Goal: Task Accomplishment & Management: Manage account settings

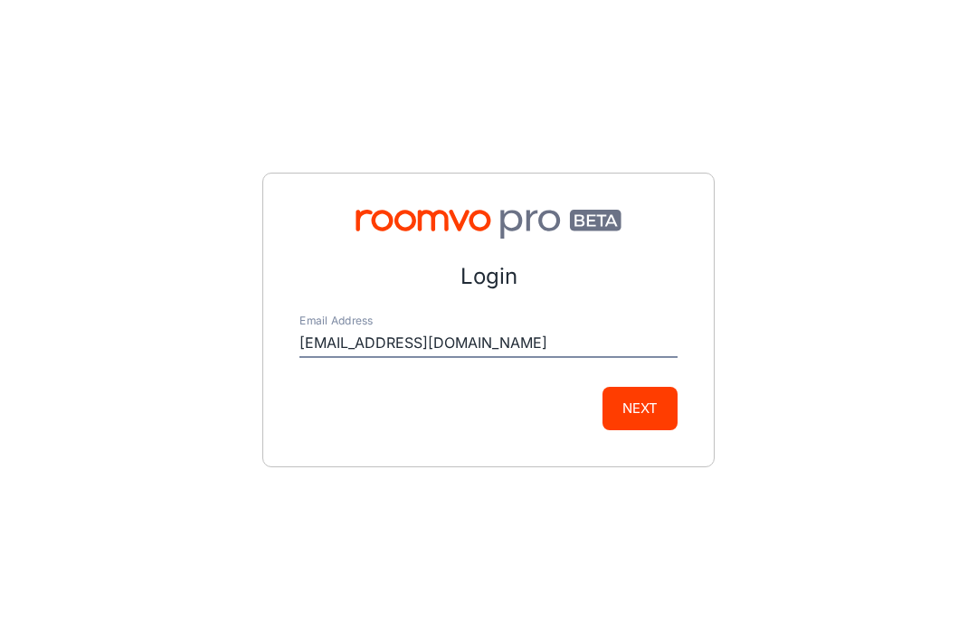
type input "[EMAIL_ADDRESS][DOMAIN_NAME]"
click at [648, 430] on button "Next" at bounding box center [639, 408] width 75 height 43
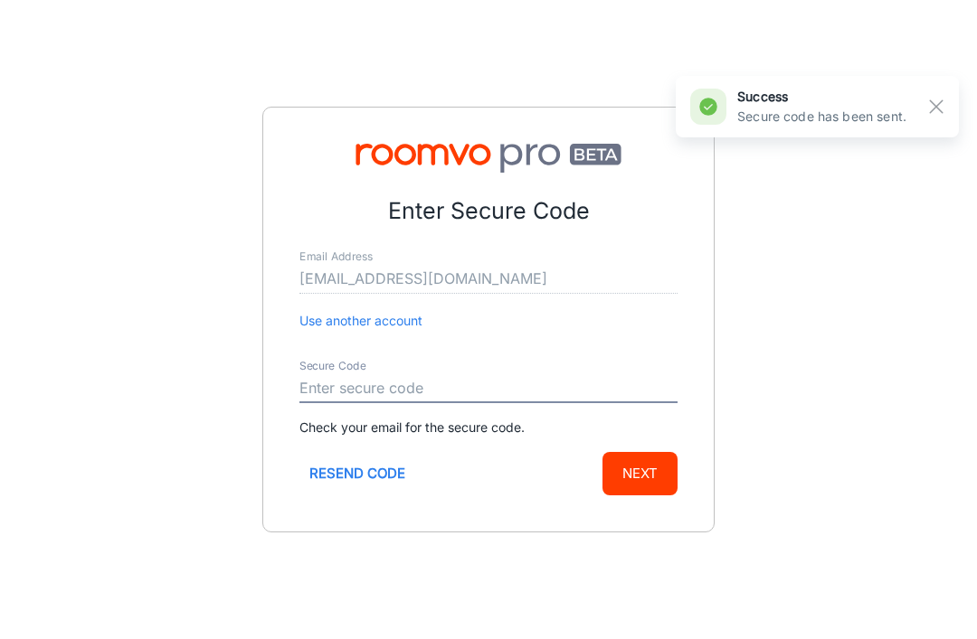
click at [938, 107] on rect "button" at bounding box center [936, 107] width 22 height 22
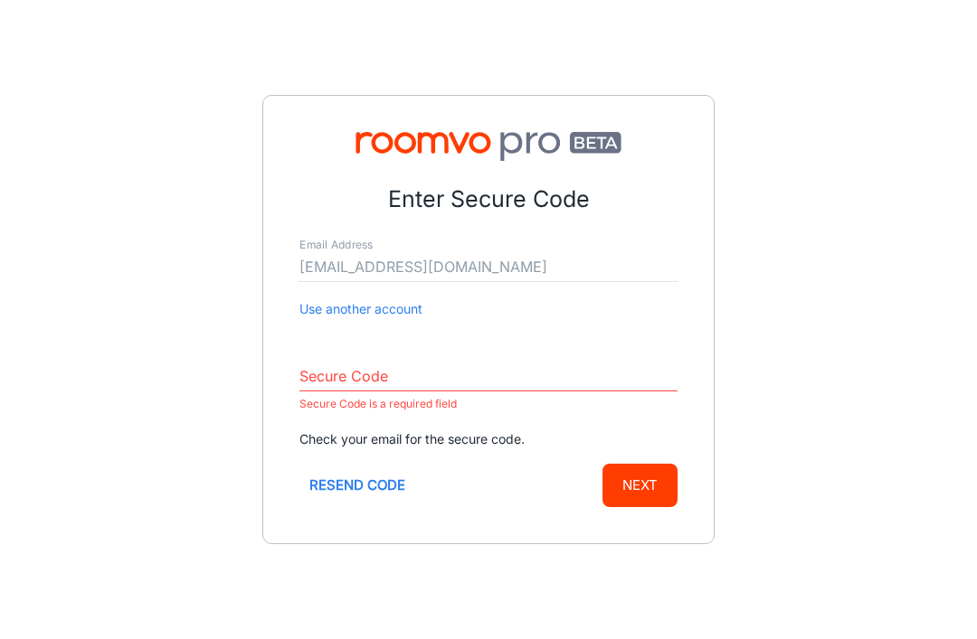
click at [479, 392] on input "Secure Code" at bounding box center [488, 377] width 378 height 29
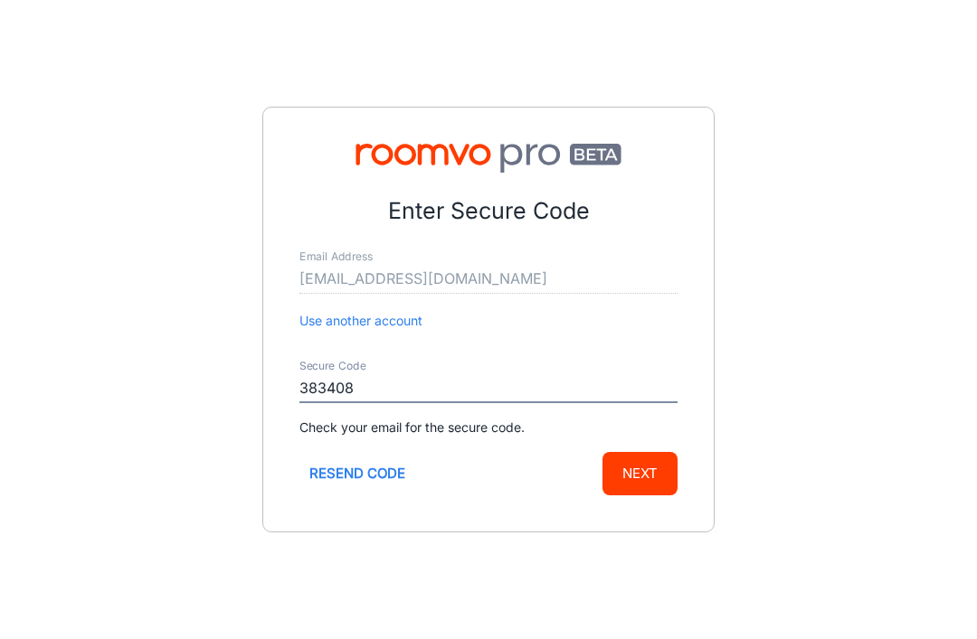
type input "383408"
click at [660, 496] on button "Next" at bounding box center [639, 473] width 75 height 43
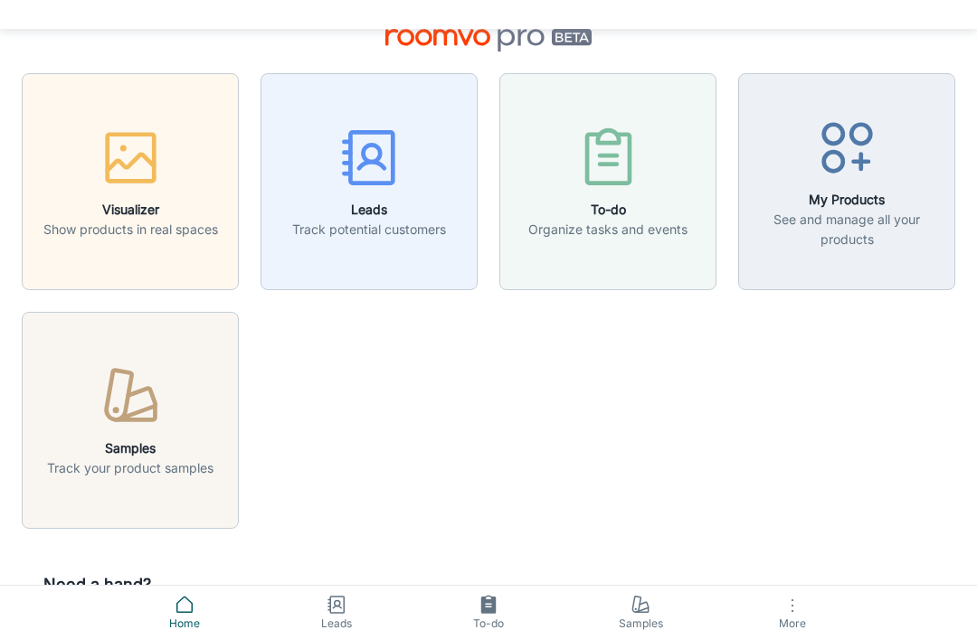
scroll to position [54, 0]
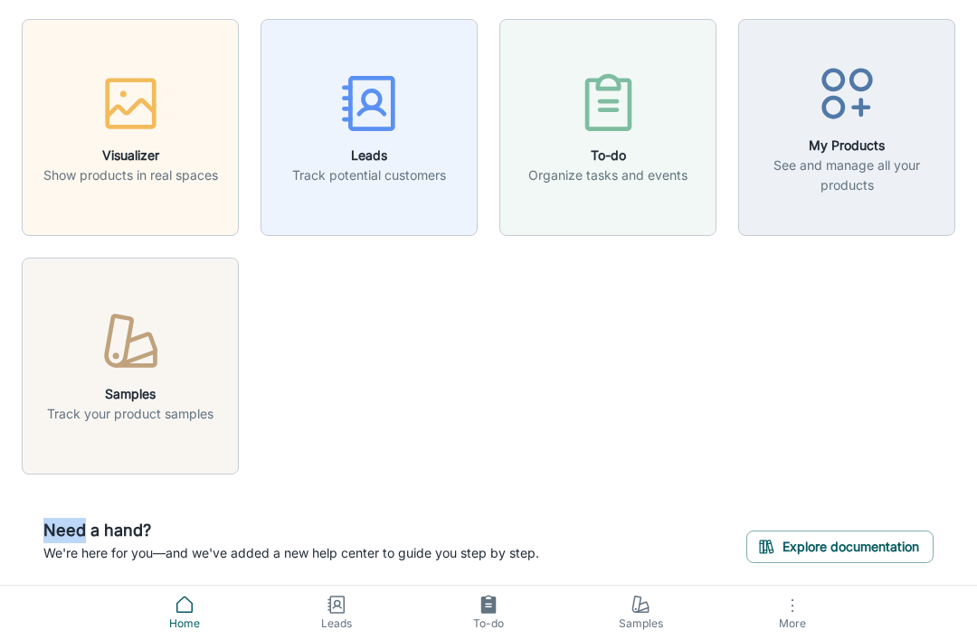
click at [838, 326] on div "Visualizer Show products in real spaces Leads Track potential customers To-do O…" at bounding box center [477, 235] width 955 height 477
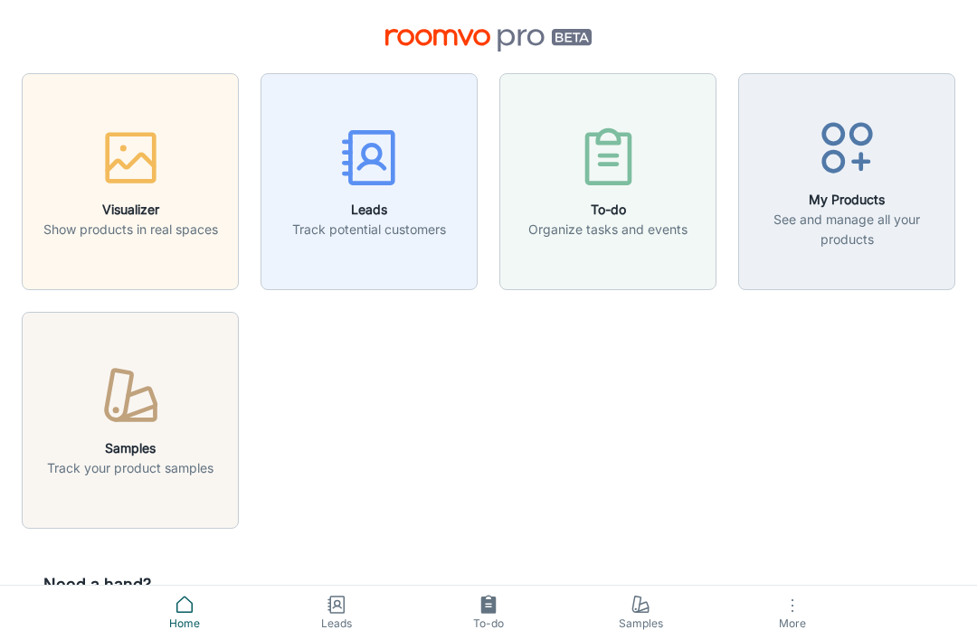
click at [71, 464] on p "Track your product samples" at bounding box center [130, 468] width 166 height 20
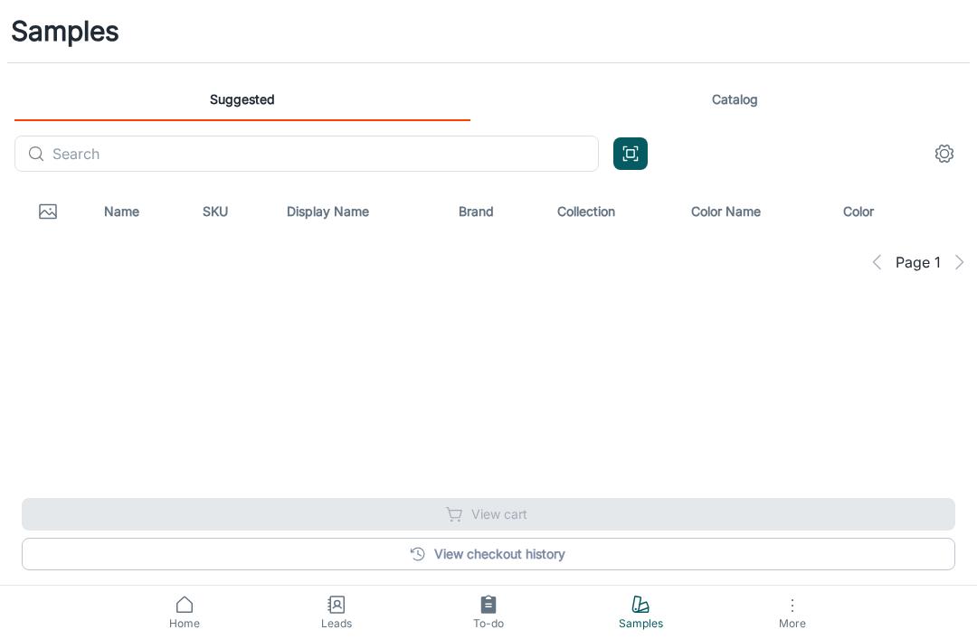
click at [770, 87] on link "Catalog" at bounding box center [734, 99] width 456 height 43
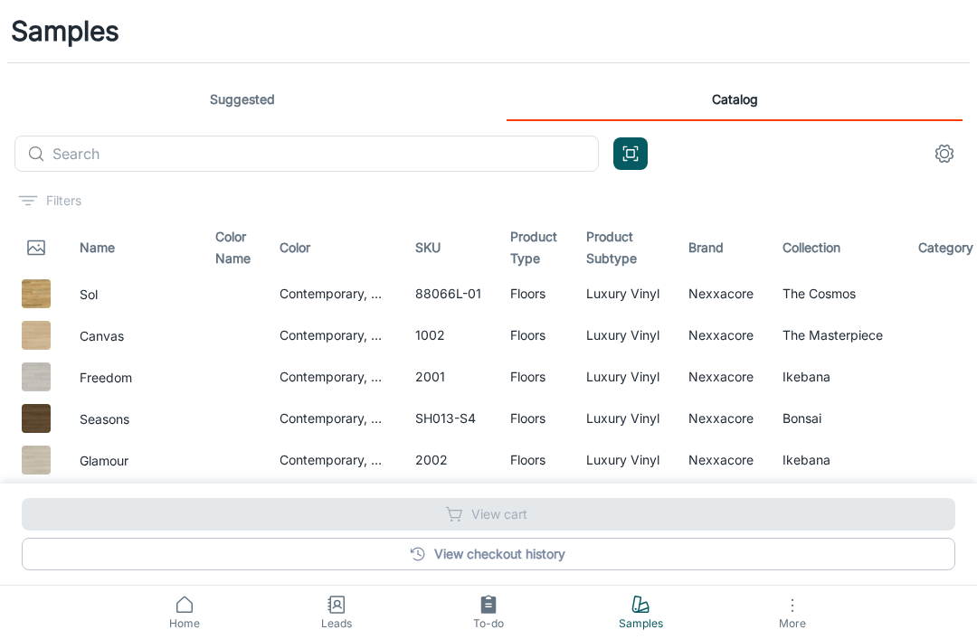
click at [341, 625] on span "Leads" at bounding box center [336, 624] width 130 height 16
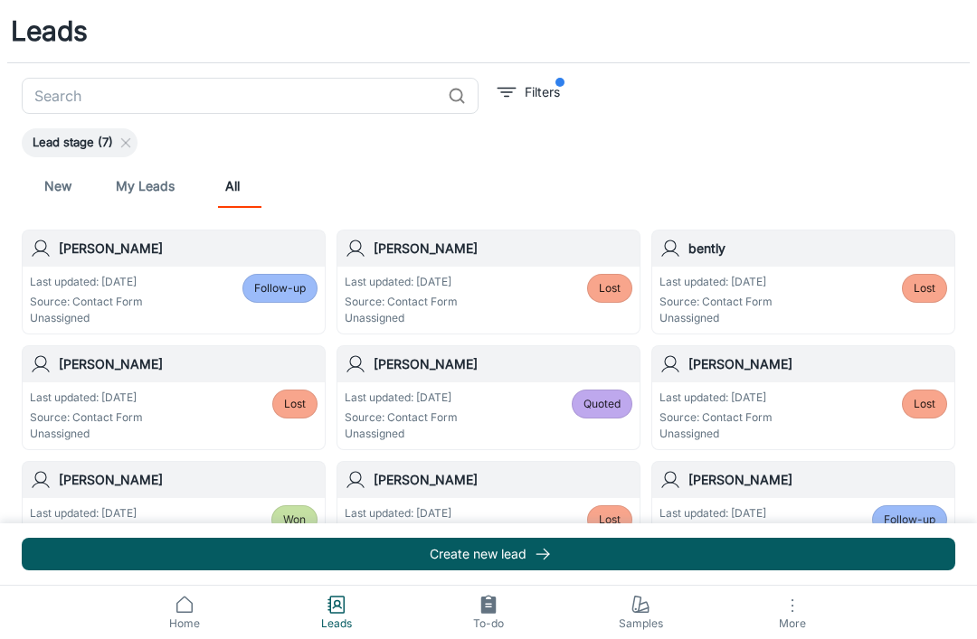
click at [62, 193] on link "New" at bounding box center [57, 186] width 43 height 43
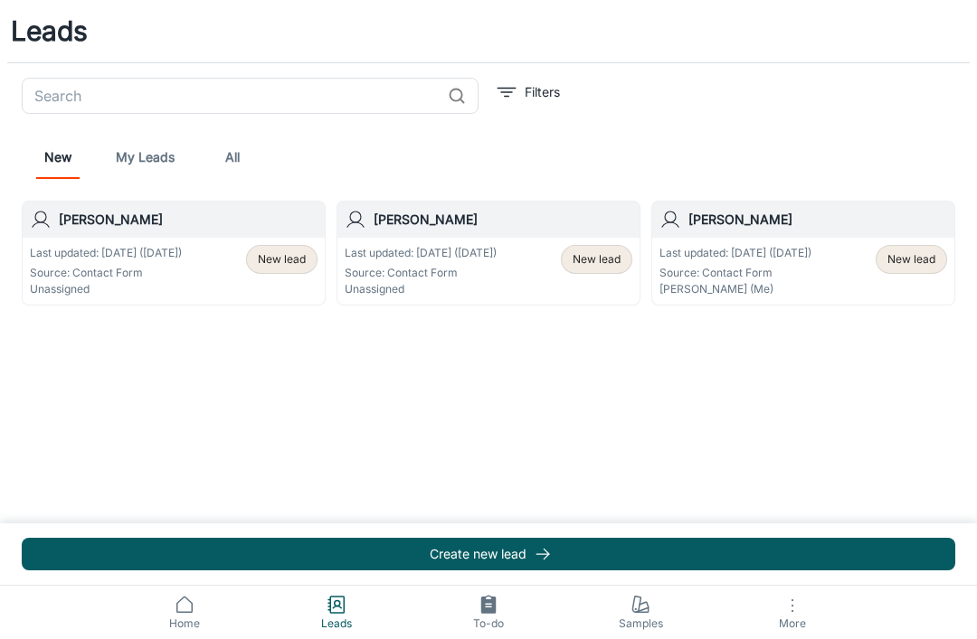
click at [920, 265] on span "New lead" at bounding box center [911, 259] width 48 height 16
